Goal: Task Accomplishment & Management: Use online tool/utility

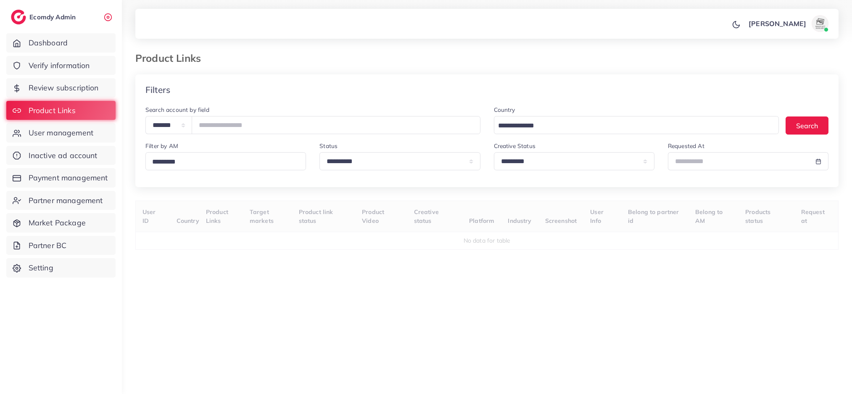
select select "*********"
click at [245, 129] on input "number" at bounding box center [336, 125] width 289 height 18
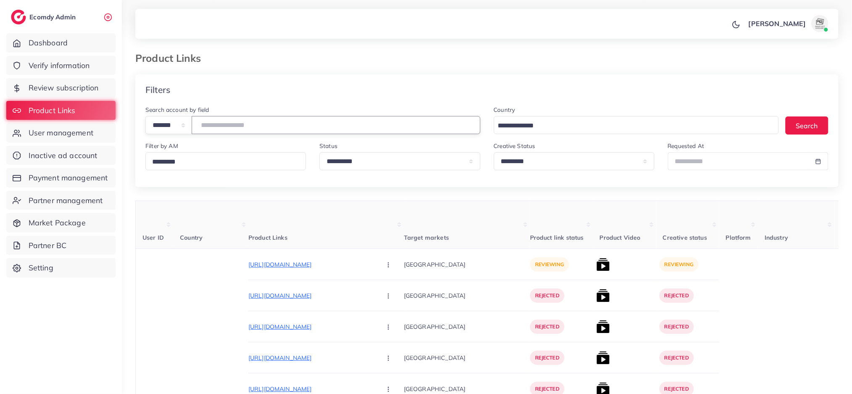
click at [245, 128] on input "number" at bounding box center [336, 125] width 289 height 18
type input "*******"
click at [596, 294] on img at bounding box center [602, 295] width 13 height 13
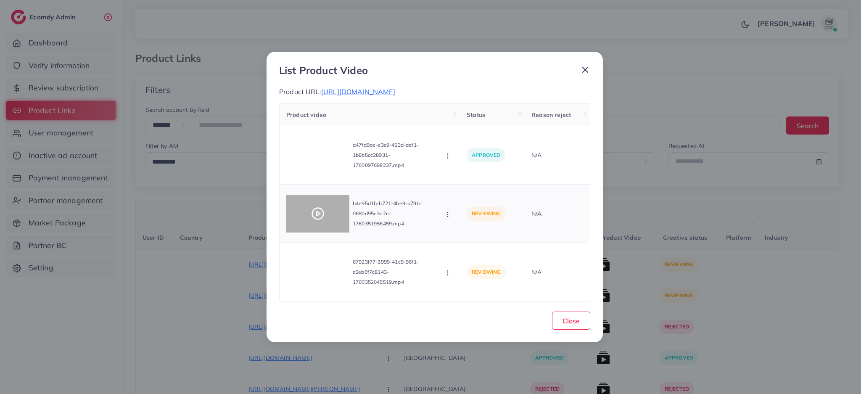
click at [319, 214] on icon at bounding box center [317, 213] width 13 height 13
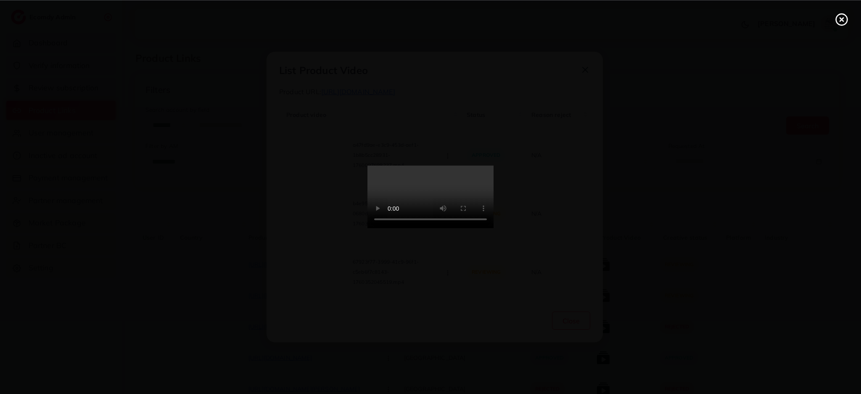
click at [604, 233] on div at bounding box center [430, 197] width 861 height 394
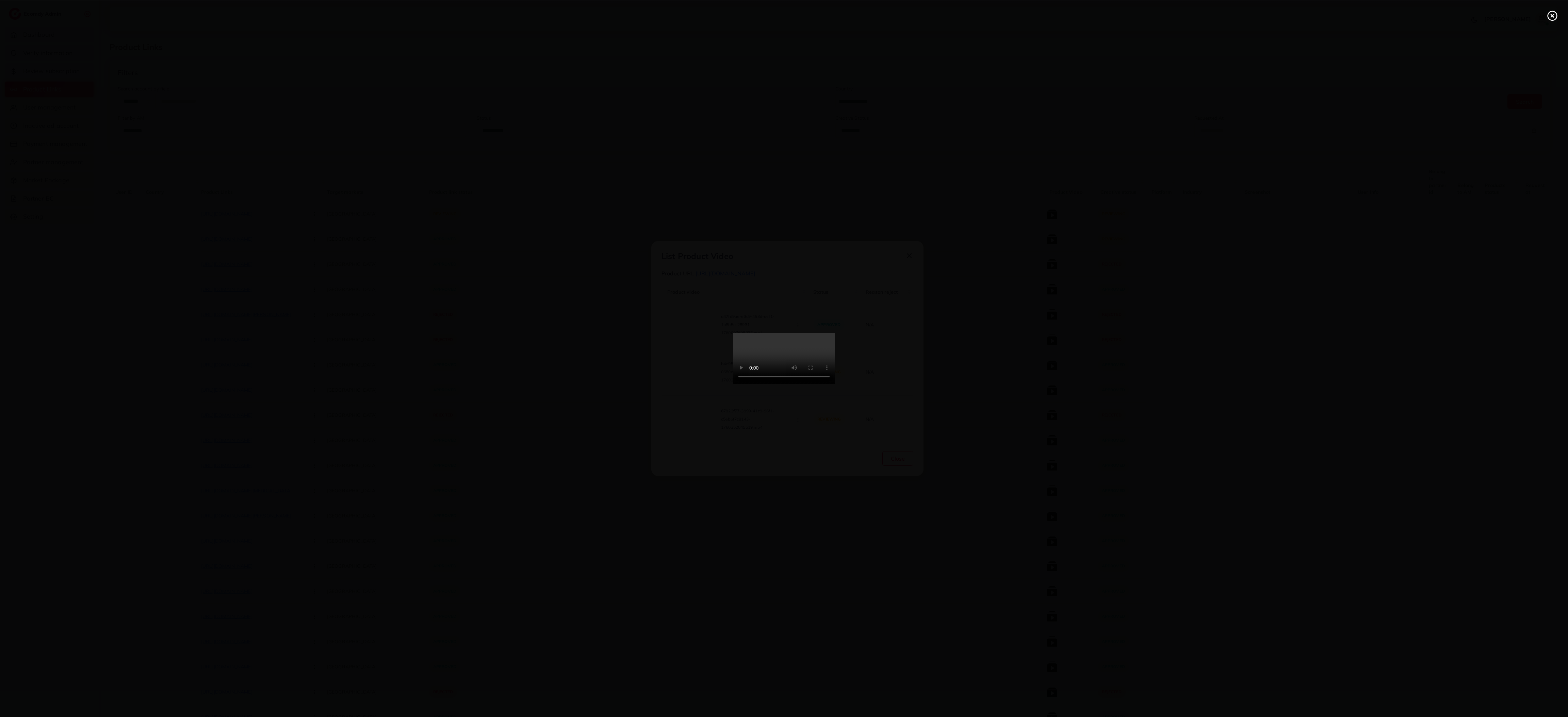
click at [689, 17] on icon at bounding box center [1552, 15] width 11 height 11
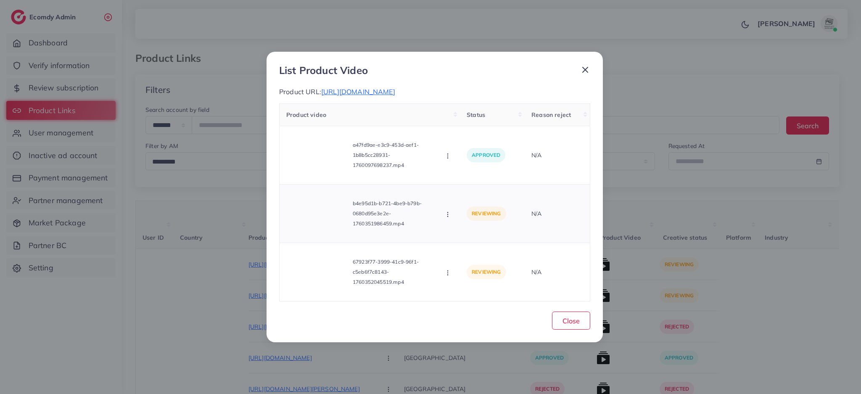
click at [449, 218] on icon "button" at bounding box center [447, 214] width 7 height 7
click at [456, 235] on link "Approve" at bounding box center [477, 234] width 66 height 18
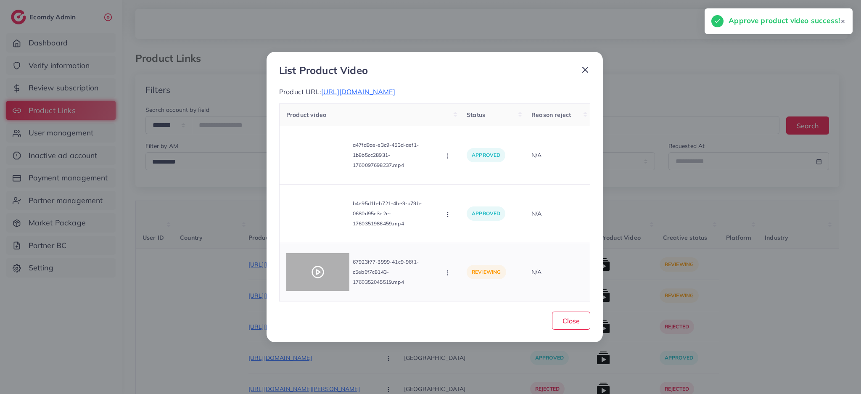
click at [321, 277] on icon at bounding box center [317, 271] width 13 height 13
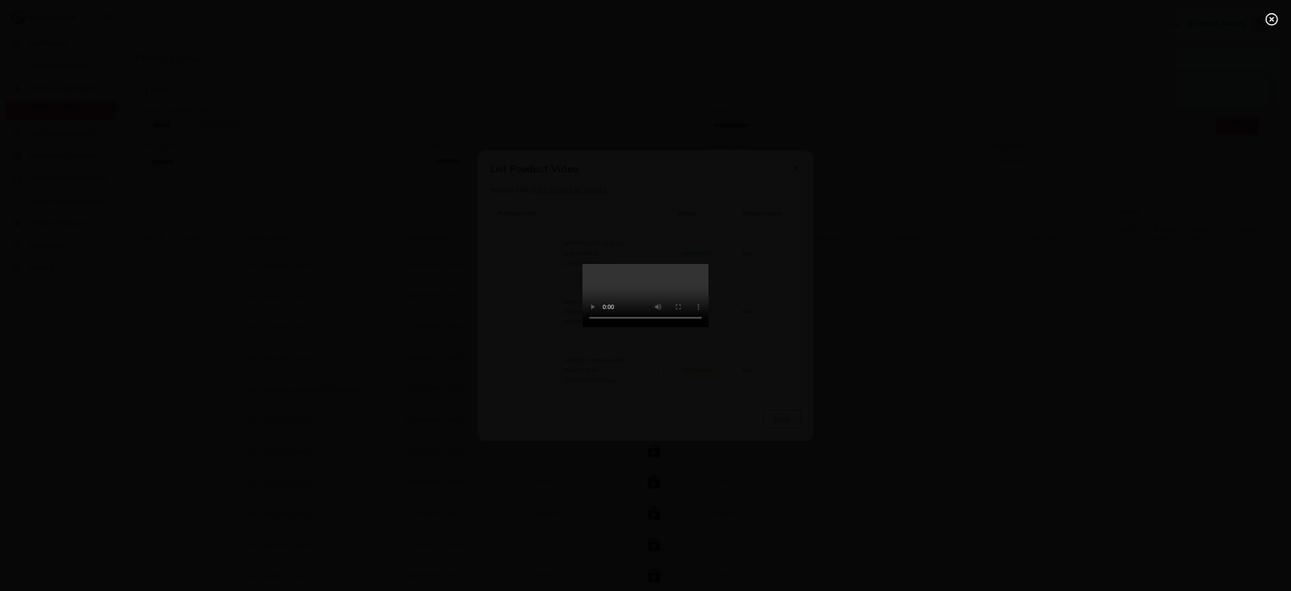
click at [851, 23] on icon at bounding box center [1271, 19] width 13 height 13
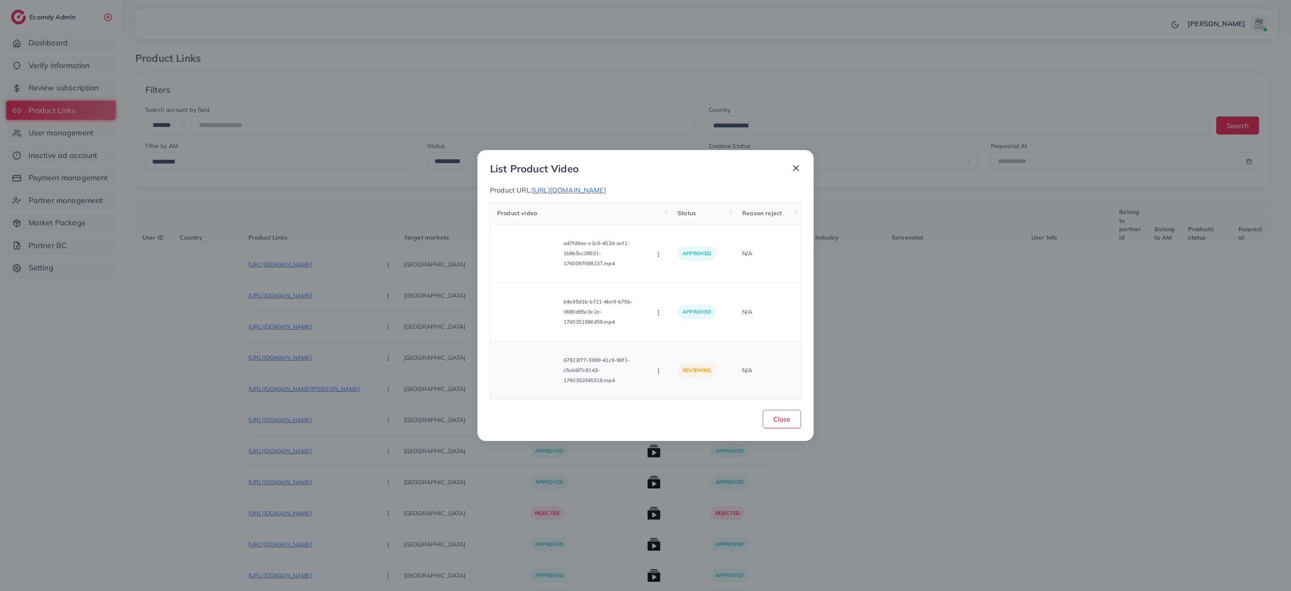
click at [660, 374] on icon "button" at bounding box center [658, 371] width 7 height 7
click at [674, 353] on span "Reject" at bounding box center [683, 349] width 20 height 8
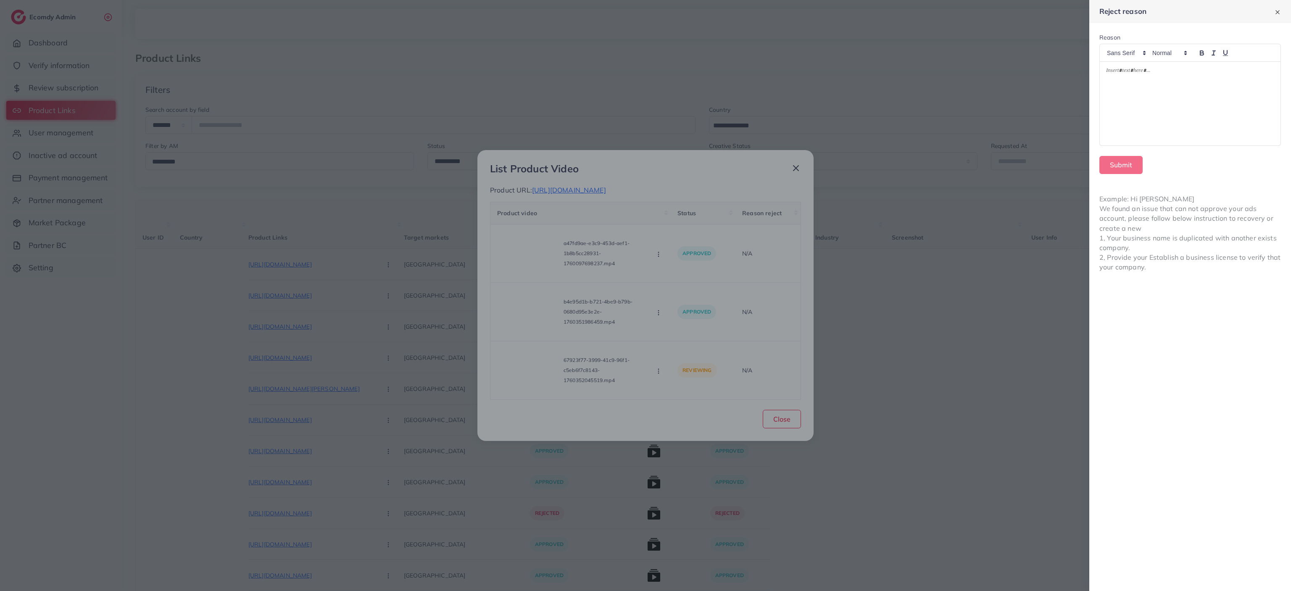
click at [851, 79] on div at bounding box center [1190, 104] width 181 height 84
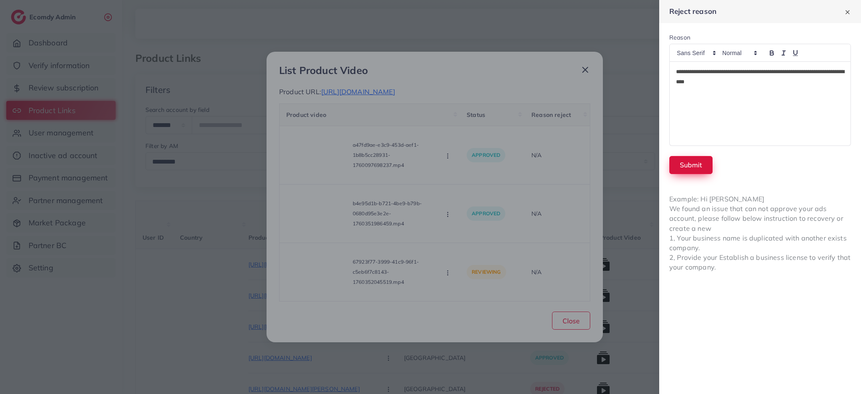
click at [687, 156] on button "Submit" at bounding box center [690, 165] width 43 height 18
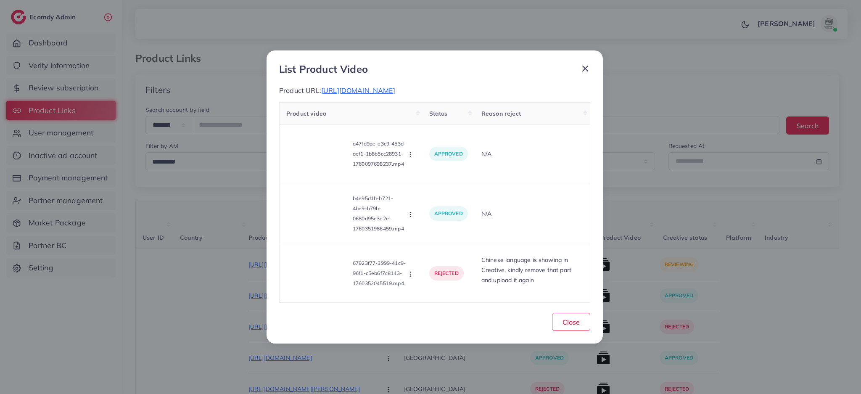
click at [583, 63] on icon at bounding box center [585, 68] width 10 height 10
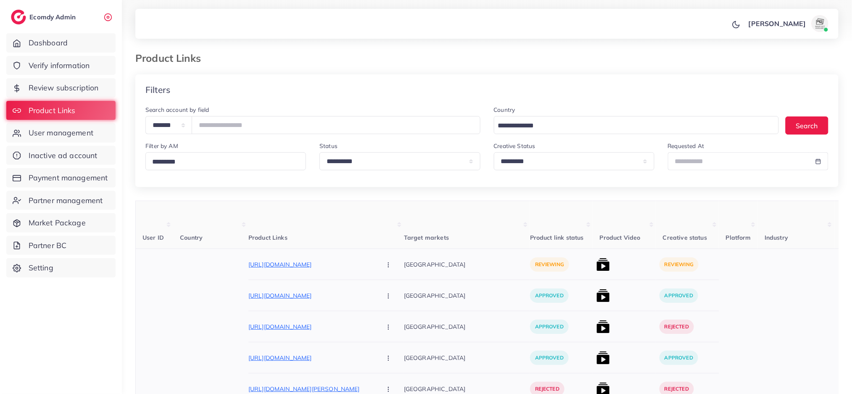
click at [301, 270] on div "[URL][DOMAIN_NAME] Approve Reject" at bounding box center [326, 264] width 156 height 19
click at [301, 264] on p "[URL][DOMAIN_NAME]" at bounding box center [311, 264] width 126 height 10
click at [374, 269] on button "button" at bounding box center [388, 264] width 29 height 19
click at [375, 284] on link "Approve" at bounding box center [408, 290] width 66 height 18
click at [596, 268] on img at bounding box center [602, 264] width 13 height 13
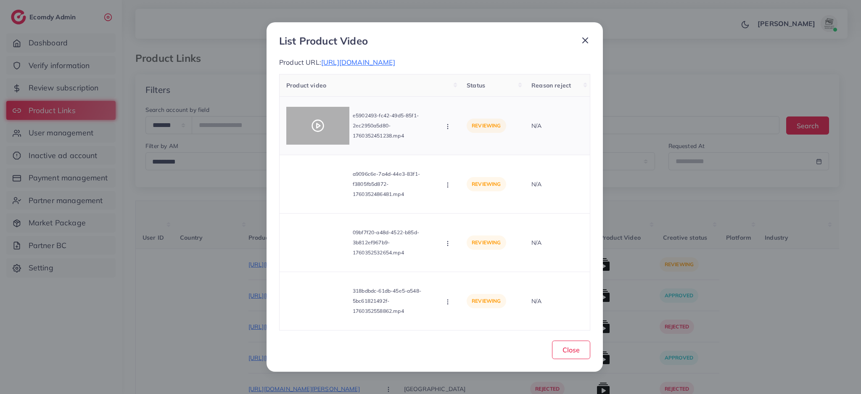
click at [316, 121] on icon at bounding box center [317, 125] width 13 height 13
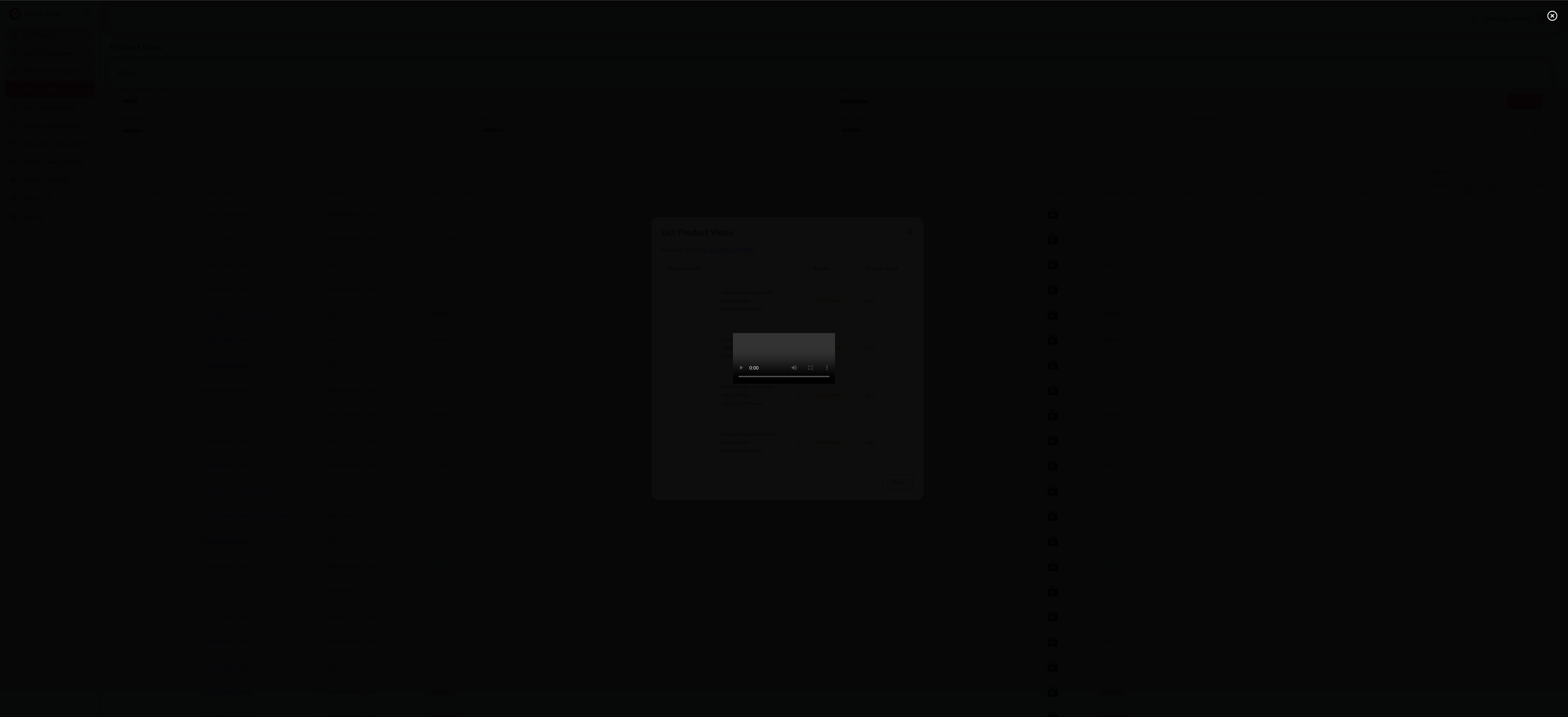
click at [689, 16] on icon at bounding box center [1552, 15] width 11 height 11
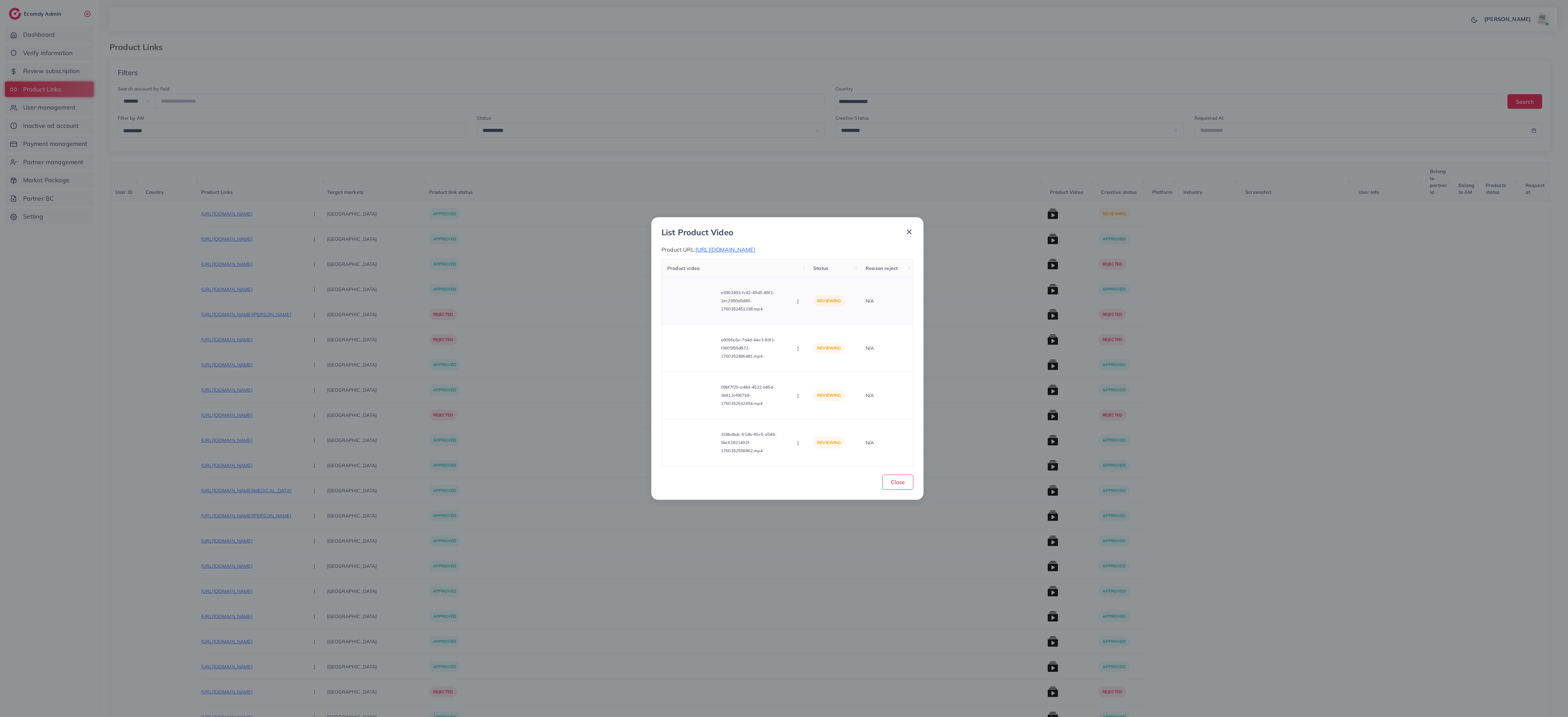
click at [689, 299] on button "button" at bounding box center [798, 301] width 7 height 6
click at [689, 318] on span "Approve" at bounding box center [821, 318] width 23 height 6
click at [689, 318] on icon at bounding box center [692, 348] width 11 height 11
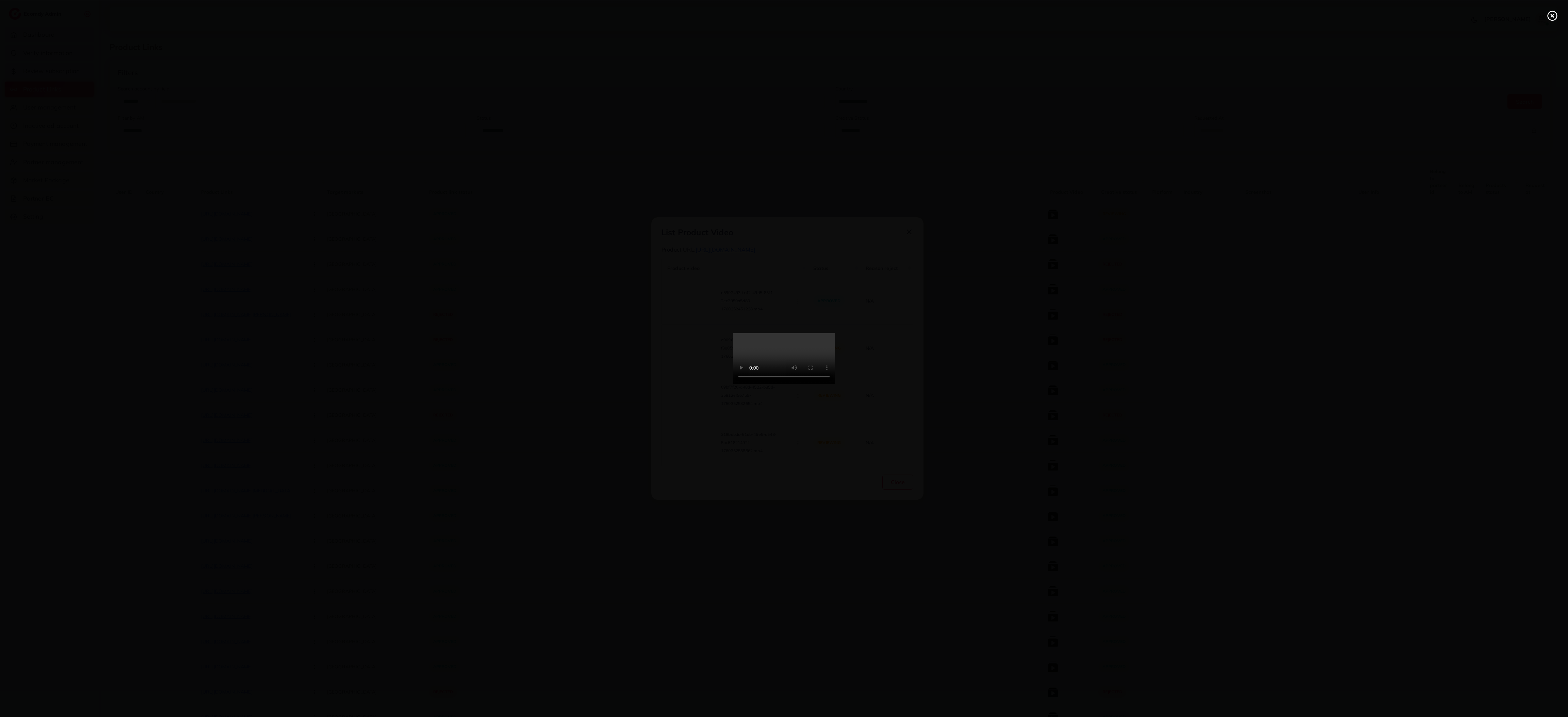
click at [689, 15] on line at bounding box center [1552, 15] width 2 height 2
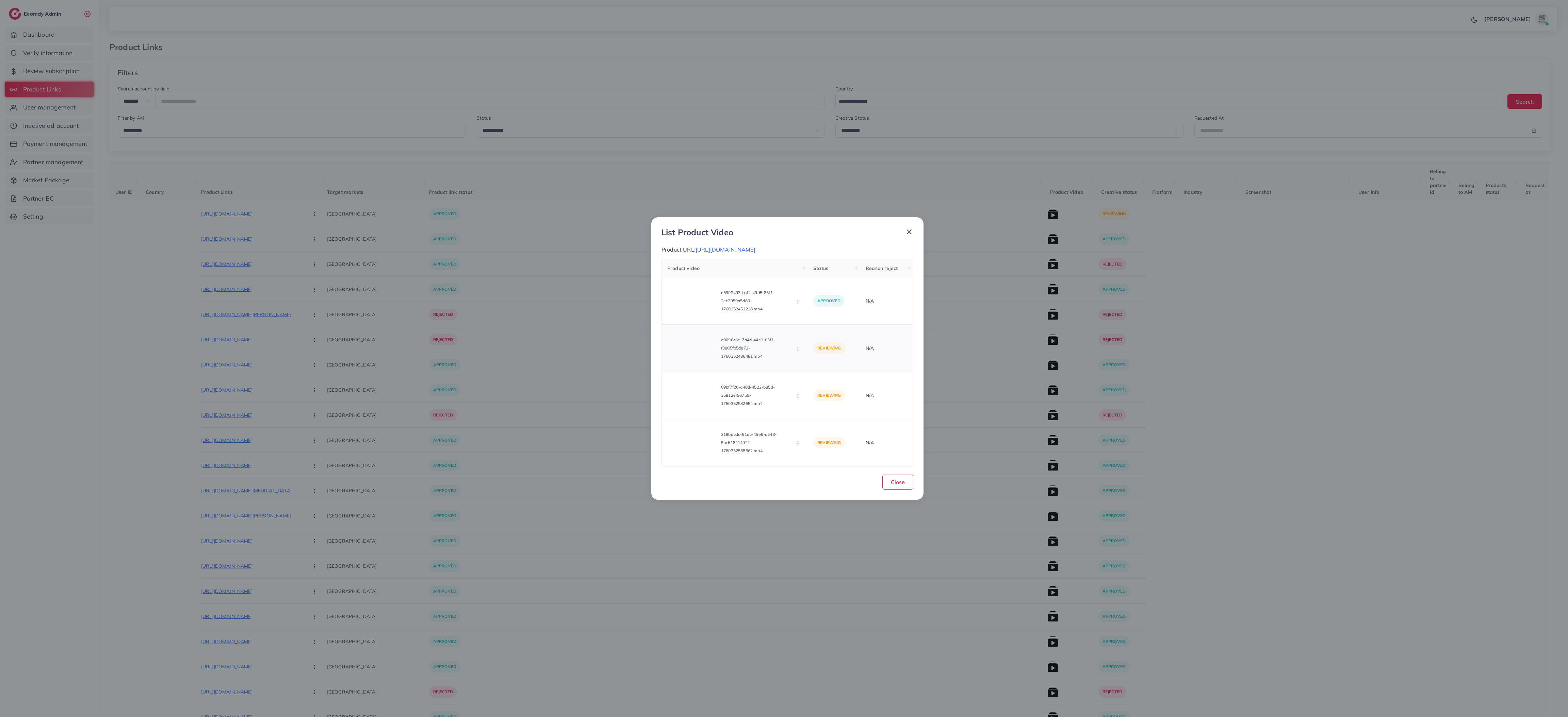
click at [689, 318] on button "button" at bounding box center [798, 349] width 7 height 6
click at [689, 318] on span "Approve" at bounding box center [821, 366] width 23 height 6
click at [689, 318] on polygon at bounding box center [692, 396] width 2 height 4
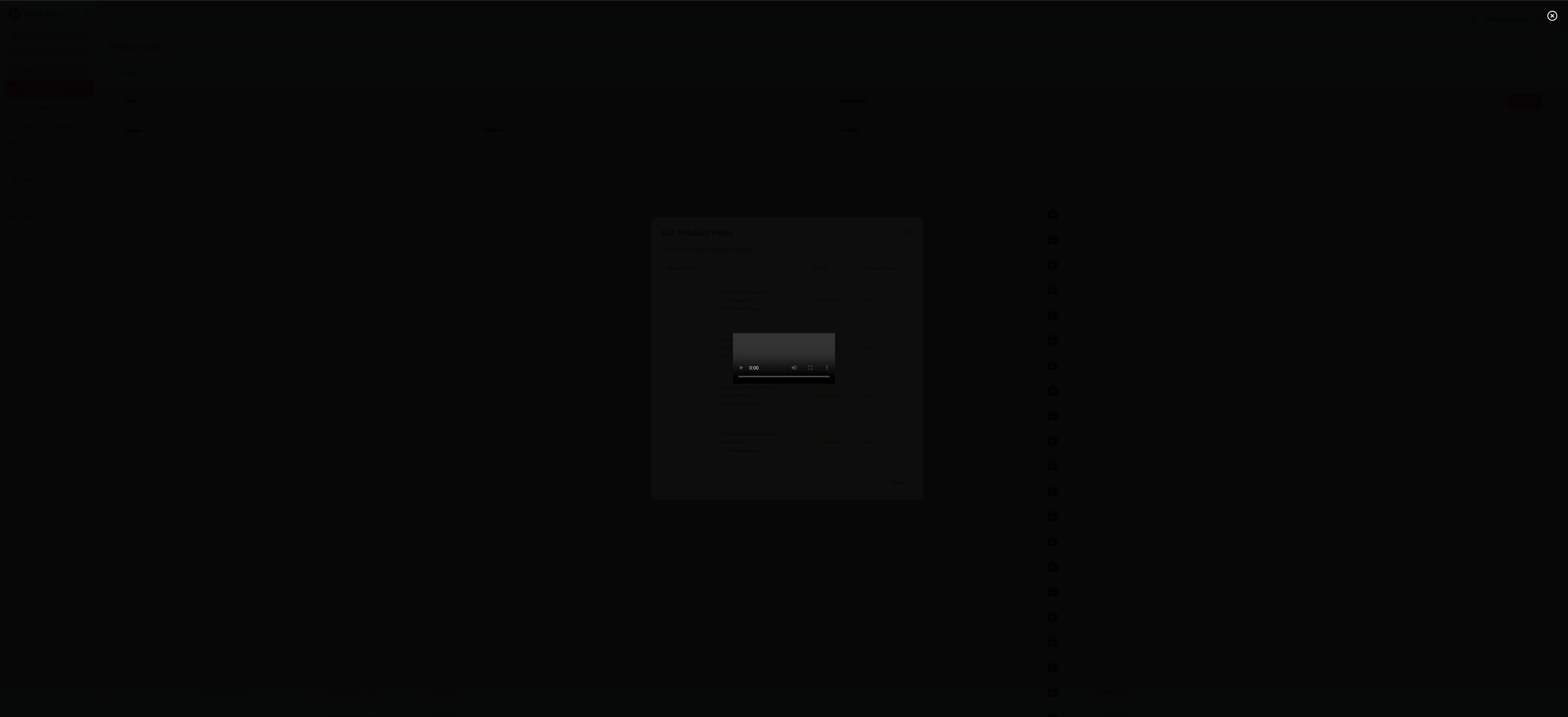
click at [689, 17] on line at bounding box center [1552, 15] width 2 height 2
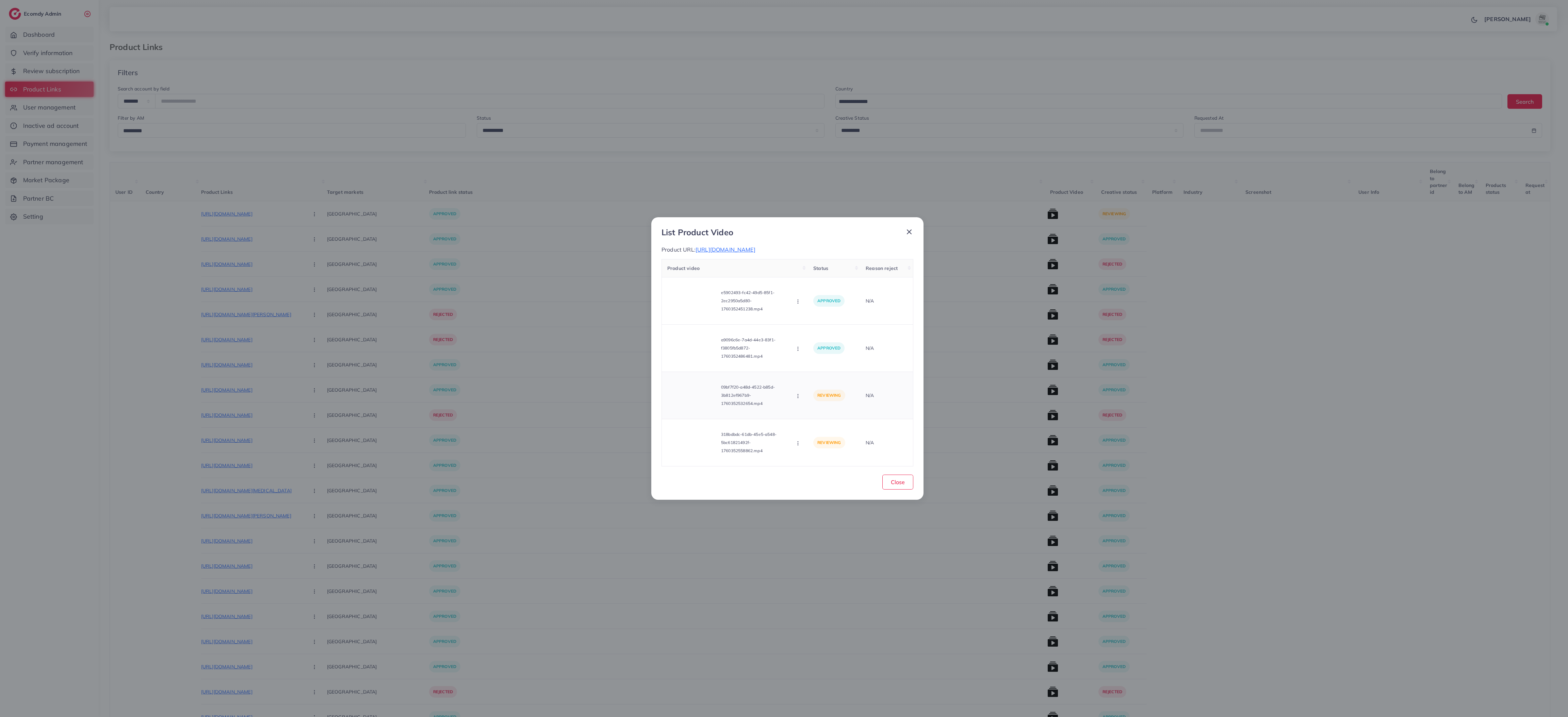
click at [689, 318] on button "button" at bounding box center [798, 396] width 7 height 6
click at [689, 318] on link "Approve" at bounding box center [822, 413] width 53 height 15
click at [689, 318] on icon at bounding box center [692, 442] width 11 height 11
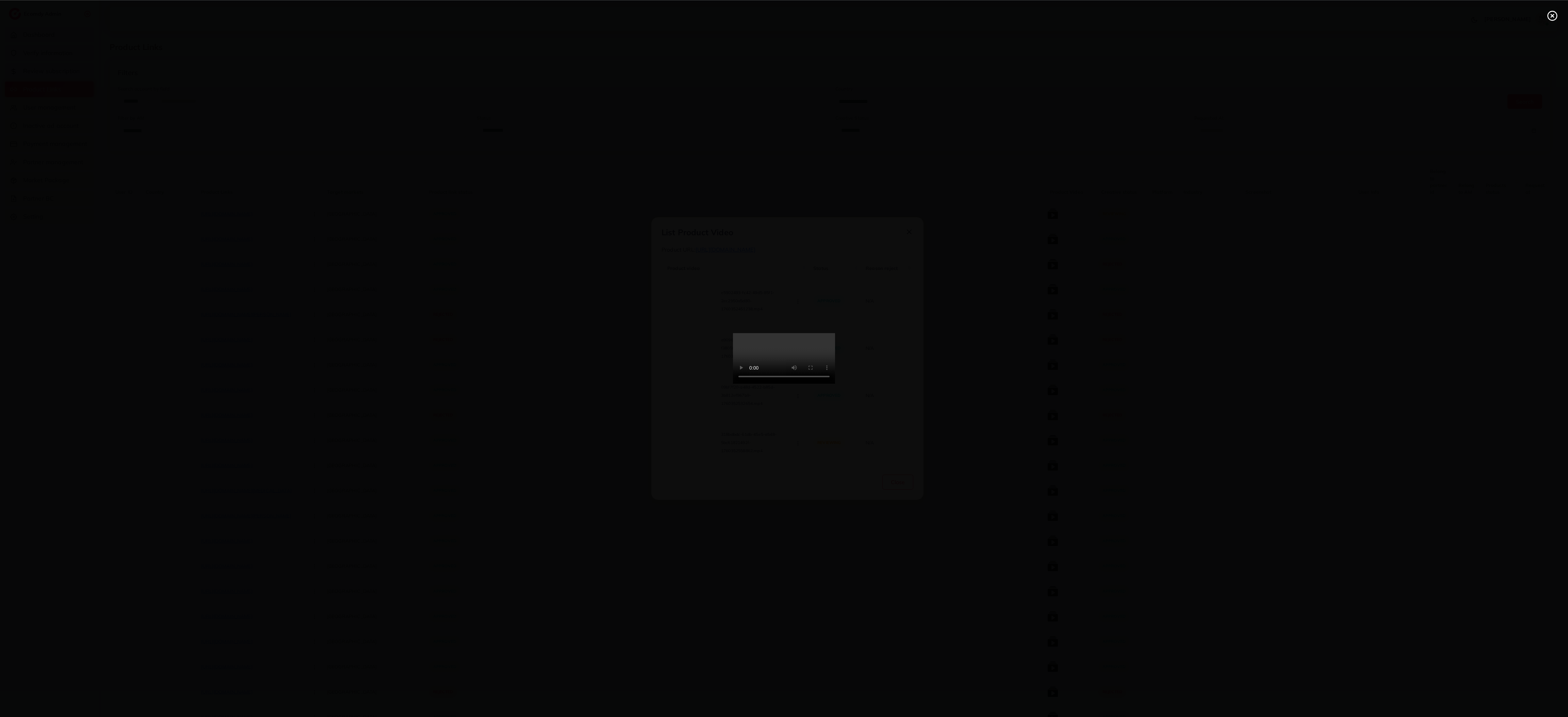
click at [689, 15] on icon at bounding box center [1552, 15] width 11 height 11
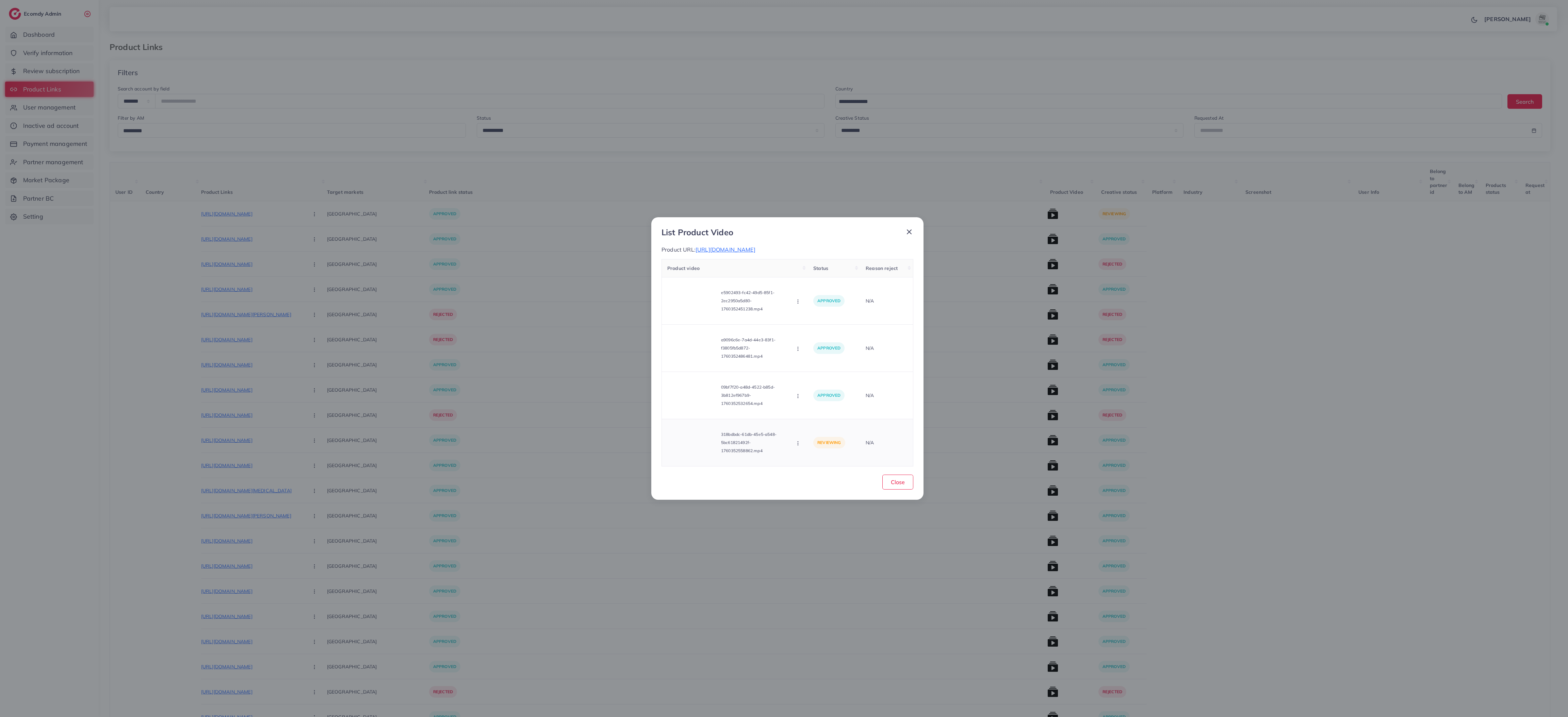
click at [689, 318] on div "318bdbdc-61db-45e5-a548-5bc61821492f-1760352558862.mp4 Approve Reject" at bounding box center [734, 443] width 135 height 36
click at [689, 318] on button "button" at bounding box center [798, 443] width 7 height 6
click at [689, 318] on span "Approve" at bounding box center [821, 410] width 23 height 6
